Goal: Information Seeking & Learning: Learn about a topic

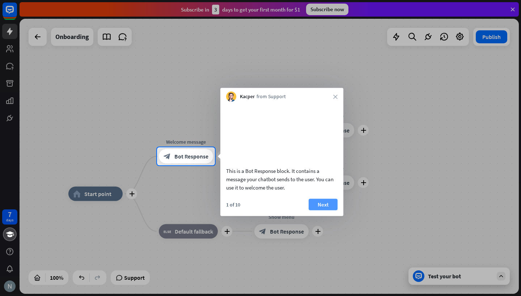
click at [326, 210] on button "Next" at bounding box center [322, 205] width 29 height 12
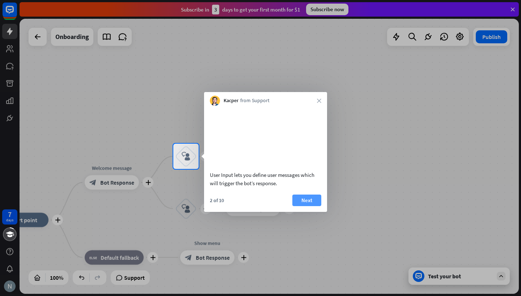
click at [305, 205] on button "Next" at bounding box center [306, 201] width 29 height 12
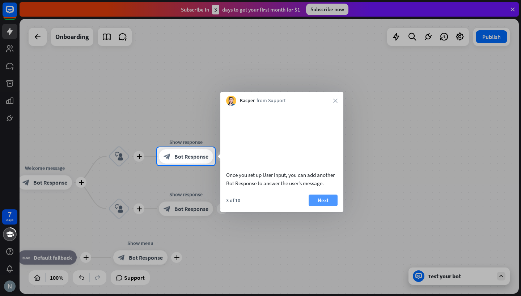
click at [319, 206] on button "Next" at bounding box center [322, 201] width 29 height 12
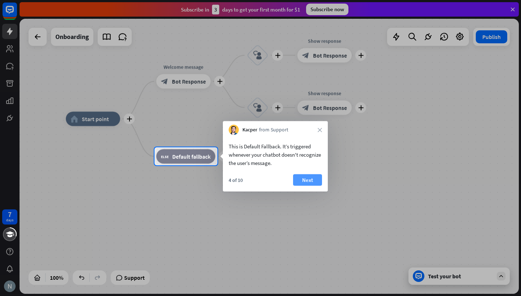
click at [303, 180] on button "Next" at bounding box center [307, 181] width 29 height 12
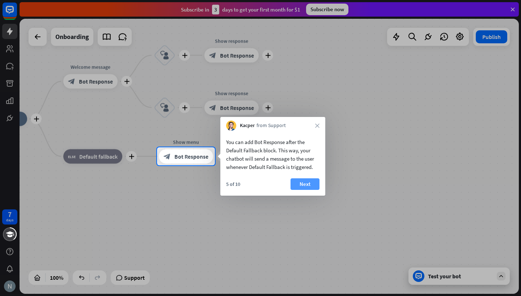
click at [307, 183] on button "Next" at bounding box center [304, 185] width 29 height 12
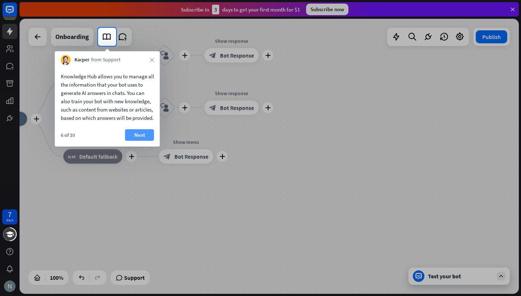
click at [141, 141] on button "Next" at bounding box center [139, 135] width 29 height 12
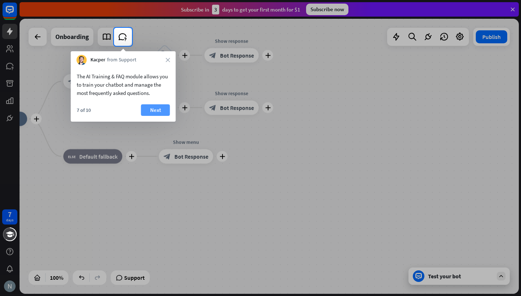
click at [158, 113] on button "Next" at bounding box center [155, 110] width 29 height 12
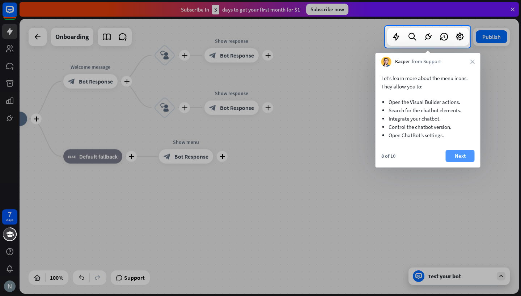
click at [459, 153] on button "Next" at bounding box center [459, 156] width 29 height 12
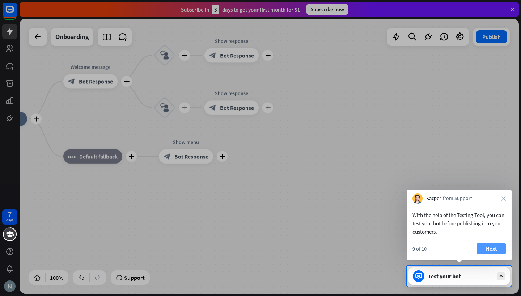
click at [486, 248] on button "Next" at bounding box center [491, 249] width 29 height 12
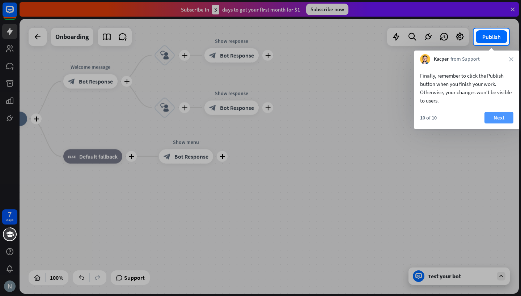
click at [499, 112] on button "Next" at bounding box center [498, 118] width 29 height 12
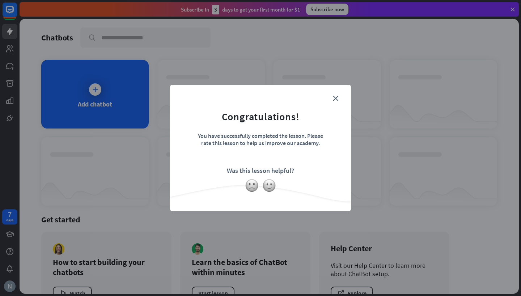
click at [336, 95] on form "Congratulations! You have successfully completed the lesson. Please rate this l…" at bounding box center [260, 137] width 163 height 86
click at [336, 99] on icon "close" at bounding box center [335, 98] width 5 height 5
